Goal: Task Accomplishment & Management: Manage account settings

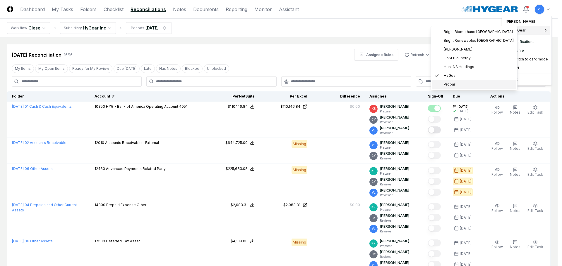
click at [448, 87] on div "Probar" at bounding box center [474, 84] width 84 height 9
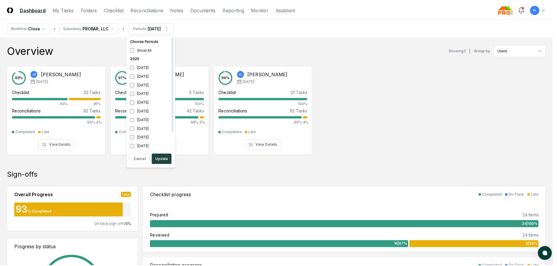
scroll to position [2, 0]
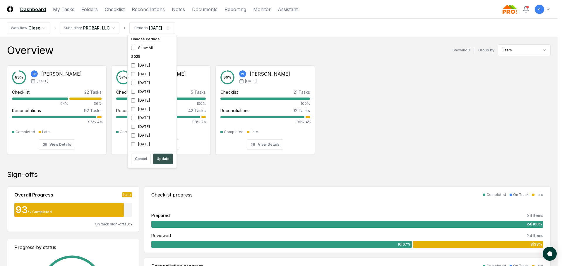
click at [163, 161] on button "Update" at bounding box center [163, 159] width 20 height 11
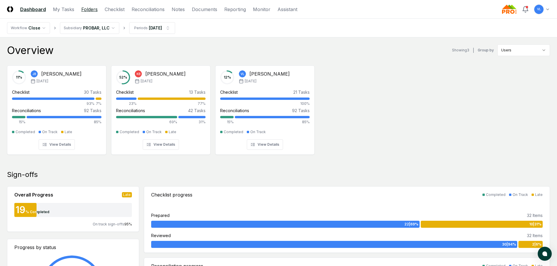
click at [91, 8] on link "Folders" at bounding box center [89, 9] width 16 height 7
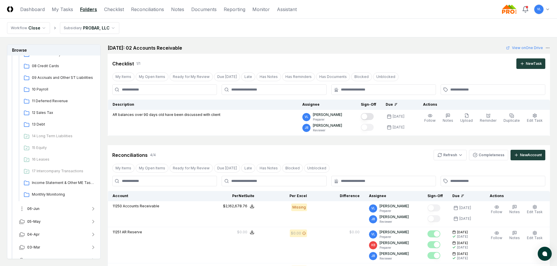
scroll to position [203, 0]
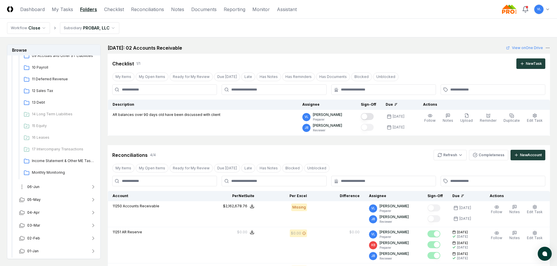
click at [42, 188] on button "06-Jun" at bounding box center [57, 187] width 87 height 13
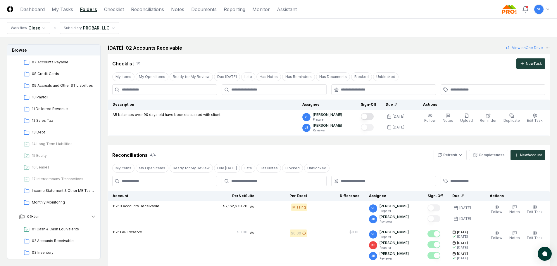
scroll to position [290, 0]
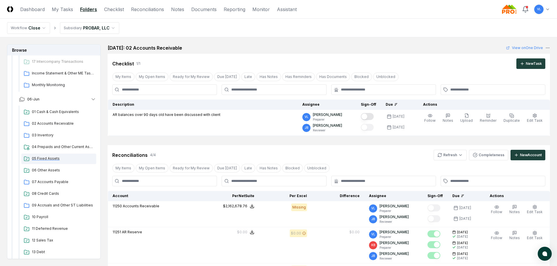
click at [49, 159] on span "05 Fixed Assets" at bounding box center [63, 158] width 62 height 5
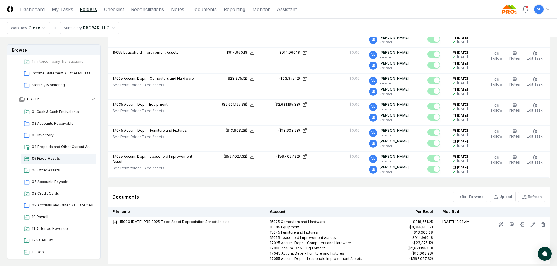
scroll to position [354, 0]
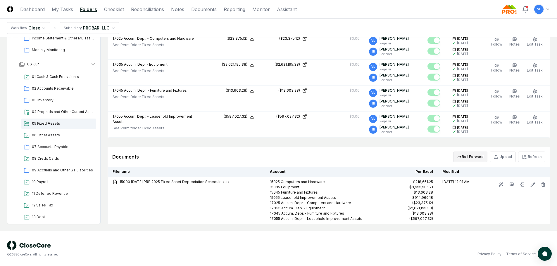
click at [459, 156] on icon "button" at bounding box center [459, 157] width 5 height 5
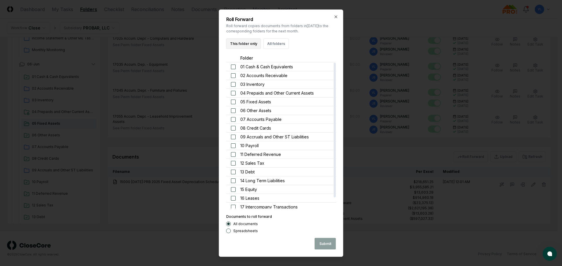
click at [247, 44] on button "This folder only" at bounding box center [243, 43] width 35 height 11
click at [323, 243] on button "Submit" at bounding box center [324, 244] width 21 height 12
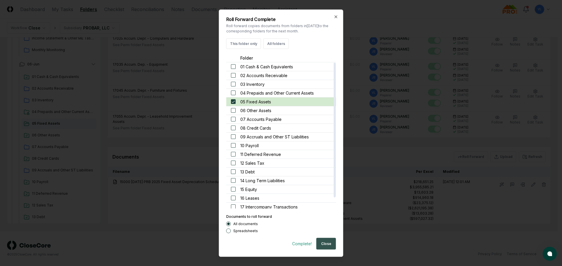
click at [333, 244] on button "Close" at bounding box center [326, 244] width 20 height 12
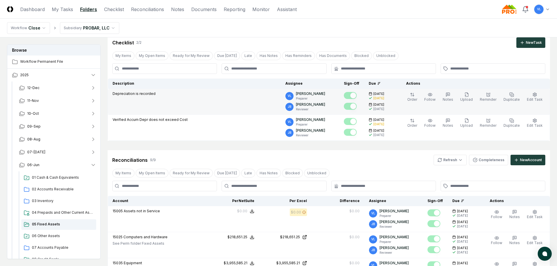
scroll to position [59, 0]
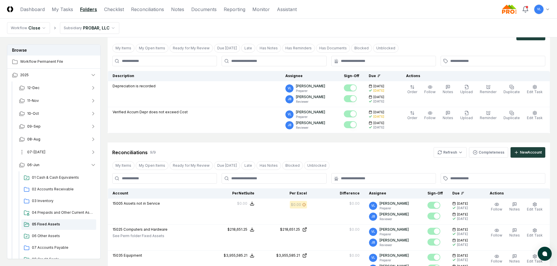
click at [35, 153] on span "07-Jul" at bounding box center [36, 152] width 18 height 5
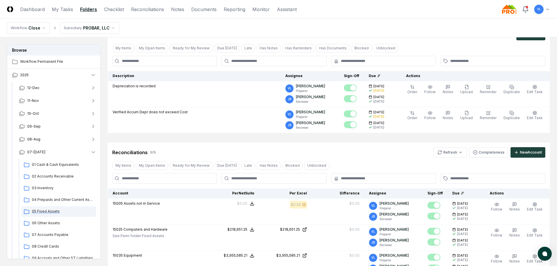
click at [40, 210] on span "05 Fixed Assets" at bounding box center [63, 211] width 62 height 5
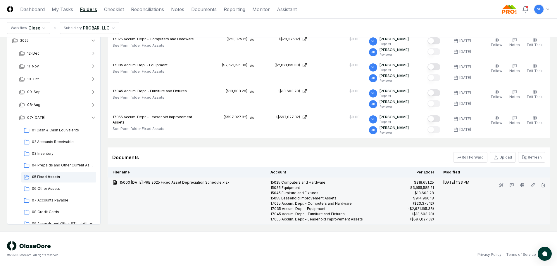
scroll to position [324, 0]
click at [533, 185] on icon at bounding box center [533, 185] width 5 height 5
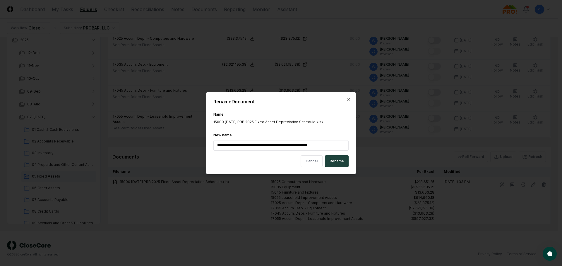
click at [234, 146] on input "**********" at bounding box center [280, 145] width 135 height 11
drag, startPoint x: 238, startPoint y: 146, endPoint x: 230, endPoint y: 146, distance: 7.9
click at [230, 146] on input "**********" at bounding box center [280, 145] width 135 height 11
type input "**********"
click at [336, 158] on button "Rename" at bounding box center [337, 162] width 24 height 12
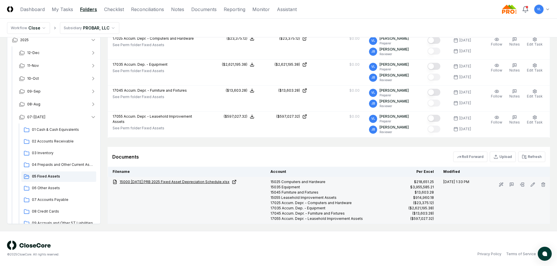
click at [204, 182] on link "15000 07-31-25 PRB 2025 Fixed Asset Depreciation Schedule.xlsx" at bounding box center [187, 182] width 149 height 5
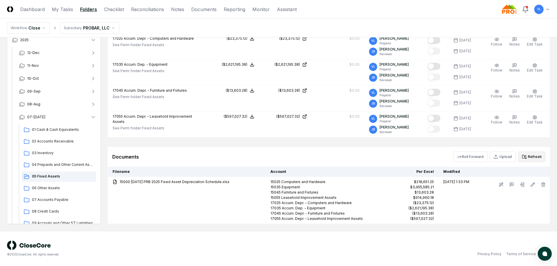
click at [526, 158] on icon at bounding box center [524, 157] width 5 height 5
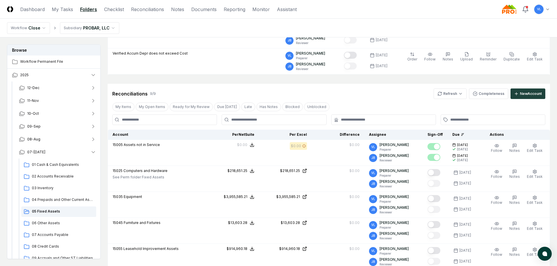
scroll to position [61, 0]
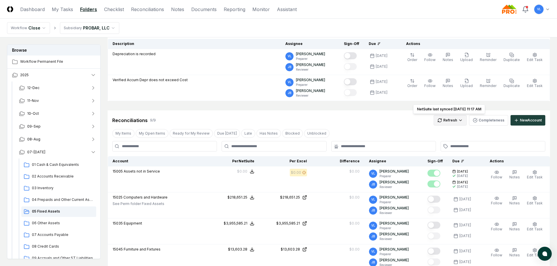
click at [446, 124] on html "CloseCore Dashboard My Tasks Folders Checklist Reconciliations Notes Documents …" at bounding box center [278, 234] width 557 height 591
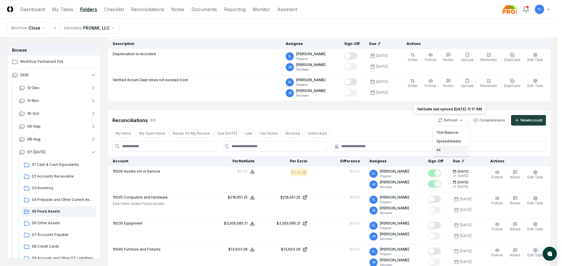
click at [446, 149] on div "All" at bounding box center [451, 150] width 35 height 9
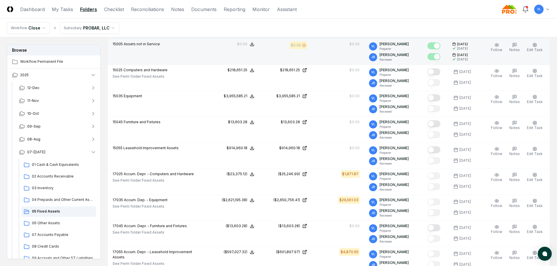
scroll to position [178, 0]
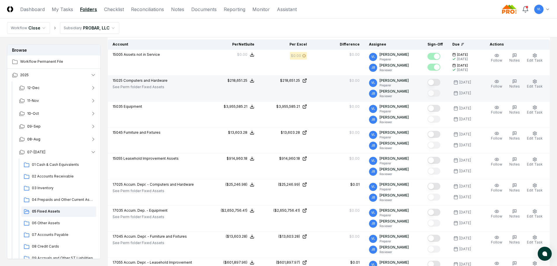
click at [432, 80] on button "Mark complete" at bounding box center [434, 82] width 13 height 7
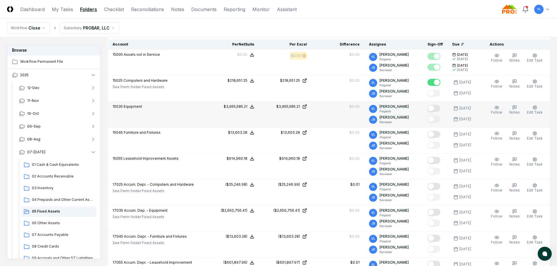
click at [439, 109] on button "Mark complete" at bounding box center [434, 108] width 13 height 7
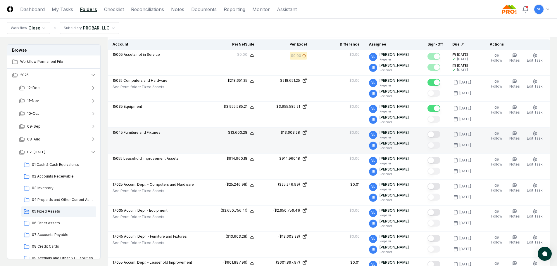
click at [438, 136] on button "Mark complete" at bounding box center [434, 134] width 13 height 7
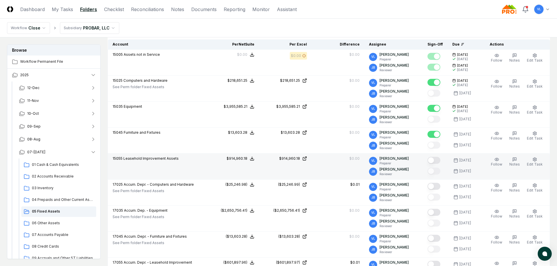
click at [436, 161] on button "Mark complete" at bounding box center [434, 160] width 13 height 7
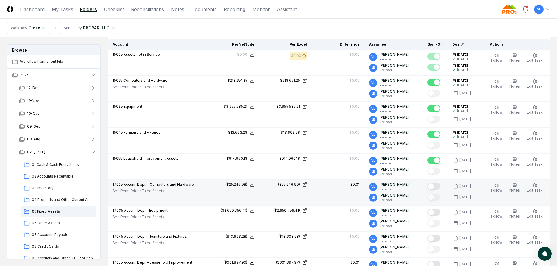
click at [437, 186] on button "Mark complete" at bounding box center [434, 186] width 13 height 7
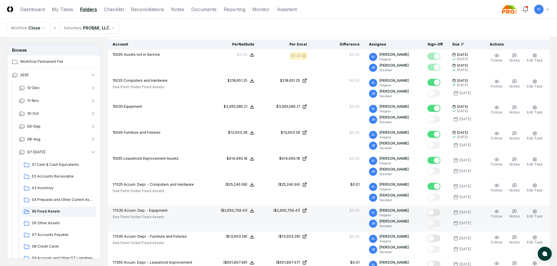
click at [440, 211] on button "Mark complete" at bounding box center [434, 212] width 13 height 7
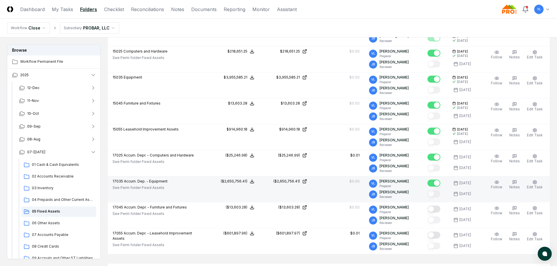
scroll to position [236, 0]
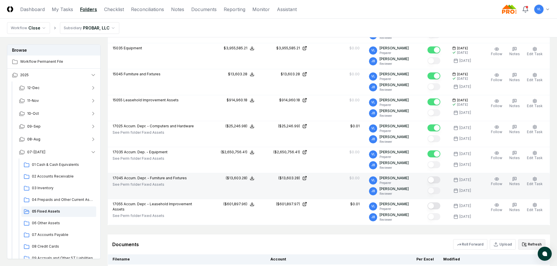
click at [439, 181] on button "Mark complete" at bounding box center [434, 180] width 13 height 7
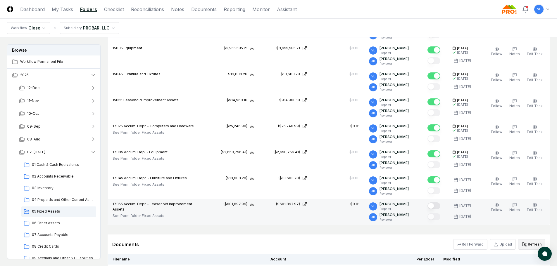
click at [440, 208] on button "Mark complete" at bounding box center [434, 206] width 13 height 7
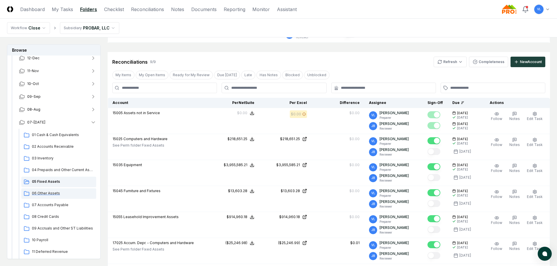
scroll to position [59, 0]
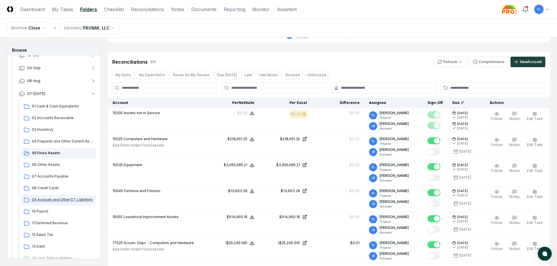
click at [72, 199] on span "09 Accruals and Other ST Liabilities" at bounding box center [63, 199] width 62 height 5
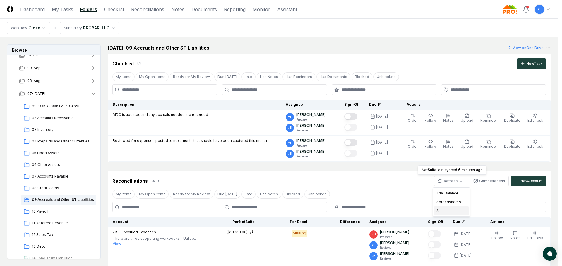
click at [442, 212] on div "All" at bounding box center [451, 211] width 35 height 9
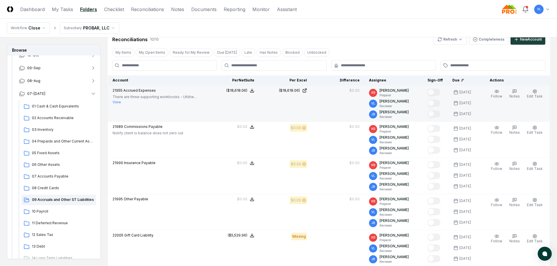
scroll to position [146, 0]
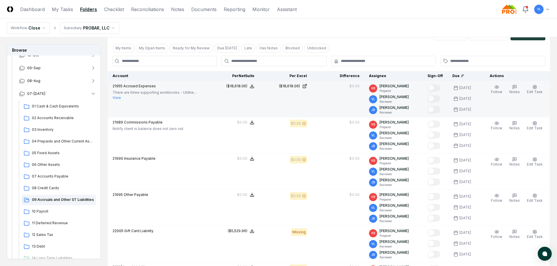
click at [117, 99] on button "View" at bounding box center [117, 97] width 8 height 5
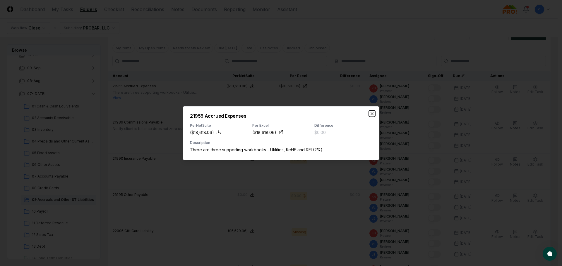
click at [371, 115] on icon "button" at bounding box center [372, 114] width 2 height 2
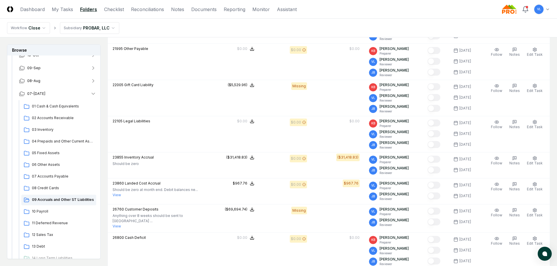
scroll to position [322, 0]
